Goal: Go to known website: Access a specific website the user already knows

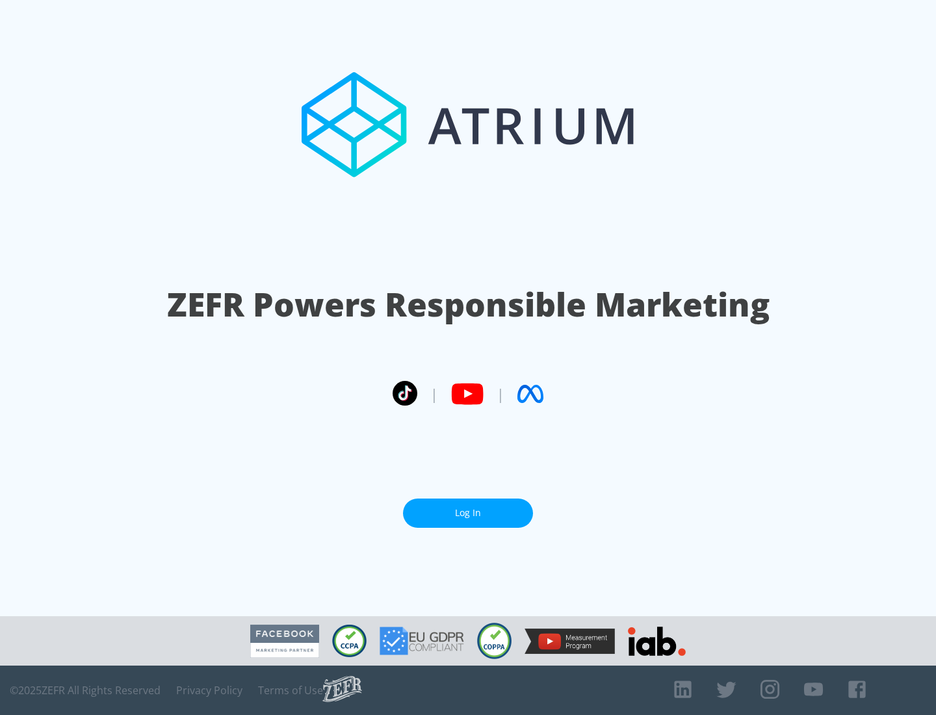
click at [468, 513] on link "Log In" at bounding box center [468, 512] width 130 height 29
